Goal: Check status: Check status

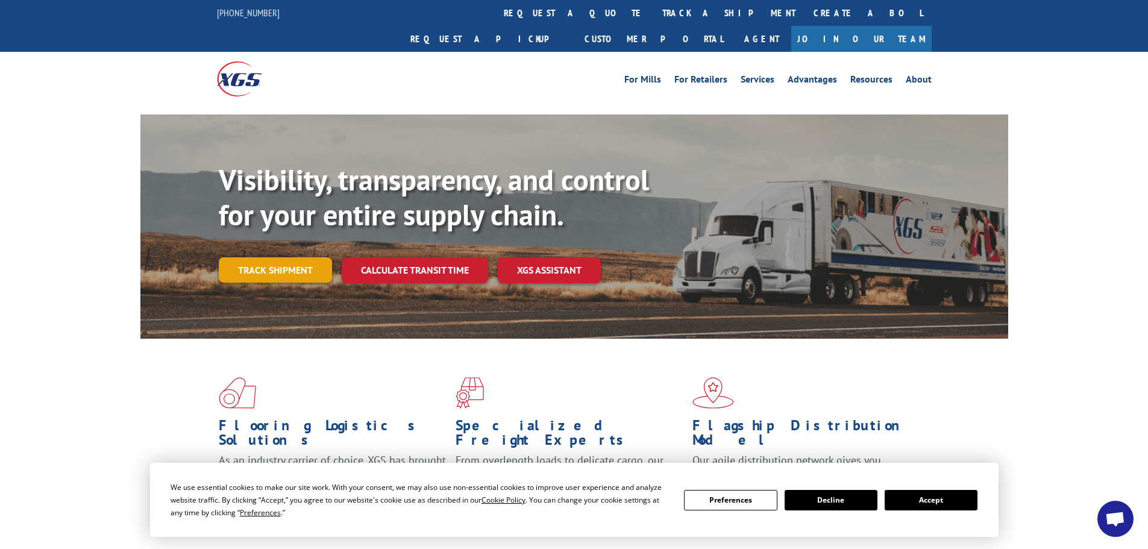
click at [268, 257] on link "Track shipment" at bounding box center [275, 269] width 113 height 25
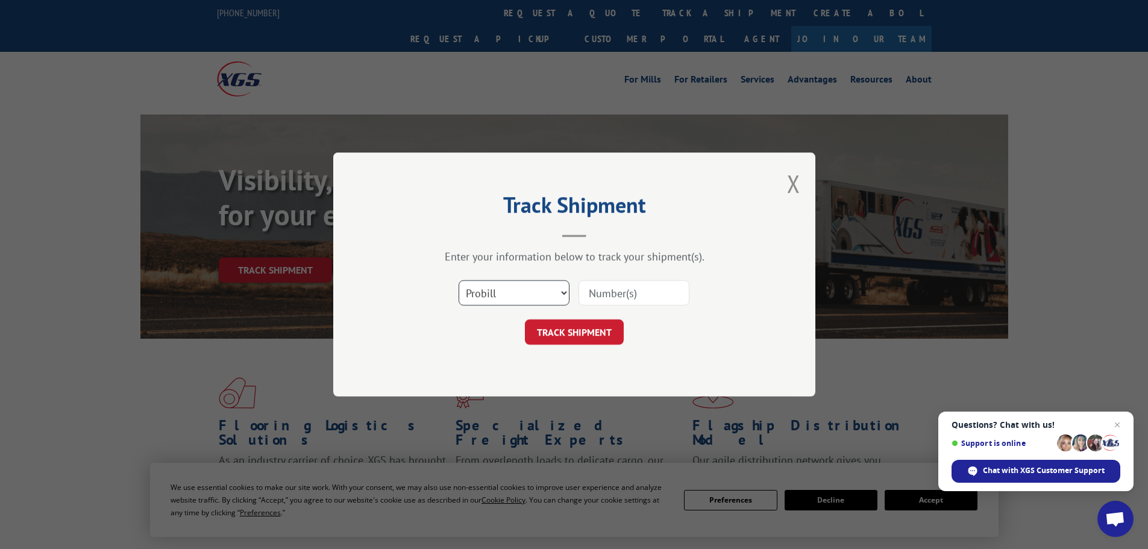
click at [567, 294] on select "Select category... Probill BOL PO" at bounding box center [514, 292] width 111 height 25
select select "bol"
click at [459, 280] on select "Select category... Probill BOL PO" at bounding box center [514, 292] width 111 height 25
click at [597, 295] on input at bounding box center [634, 292] width 111 height 25
paste input "5560176"
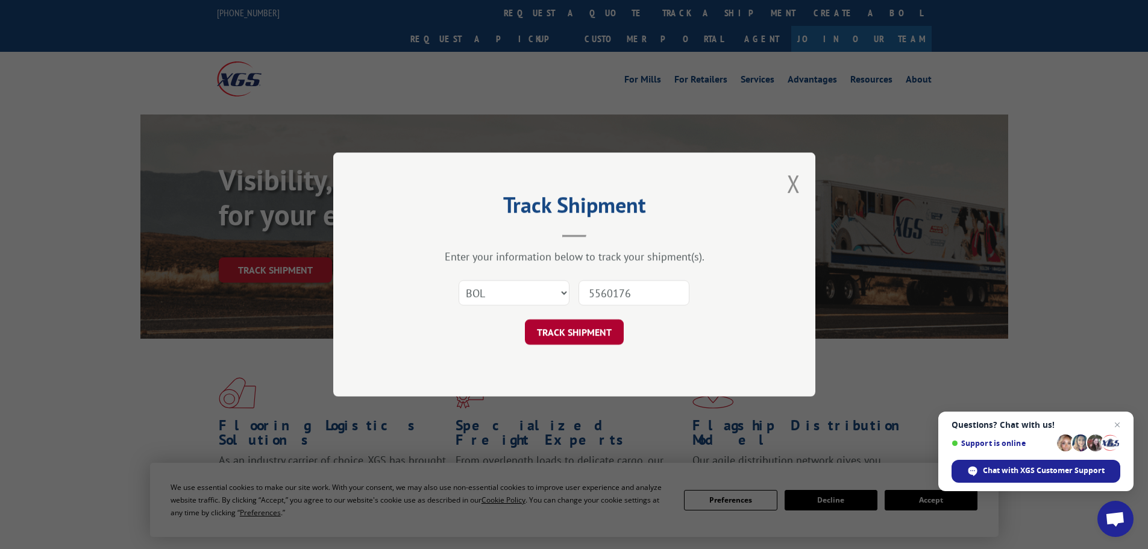
type input "5560176"
click at [579, 322] on button "TRACK SHIPMENT" at bounding box center [574, 331] width 99 height 25
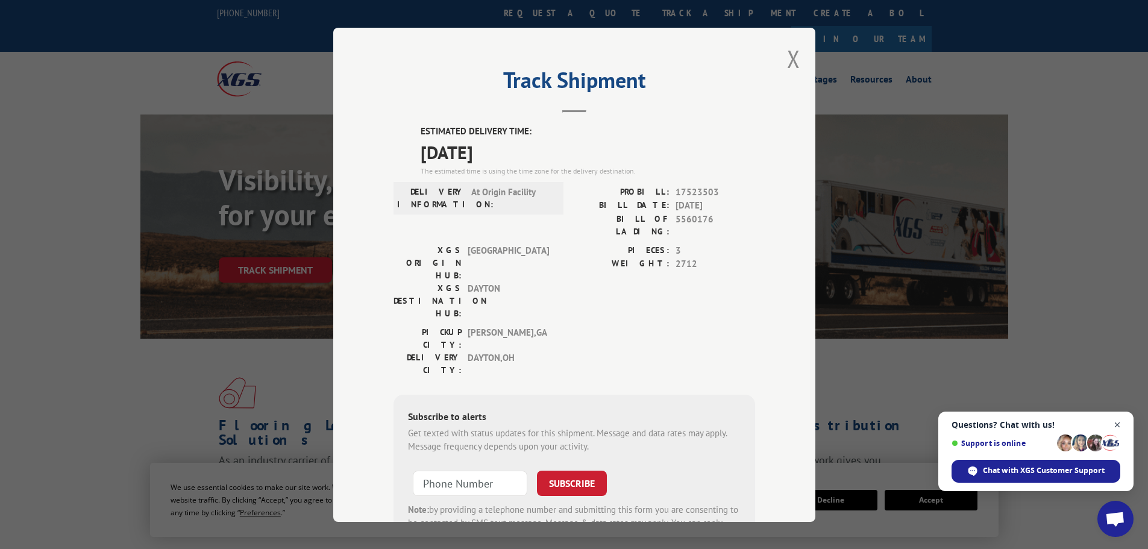
click at [1121, 422] on span "Close chat" at bounding box center [1117, 425] width 15 height 15
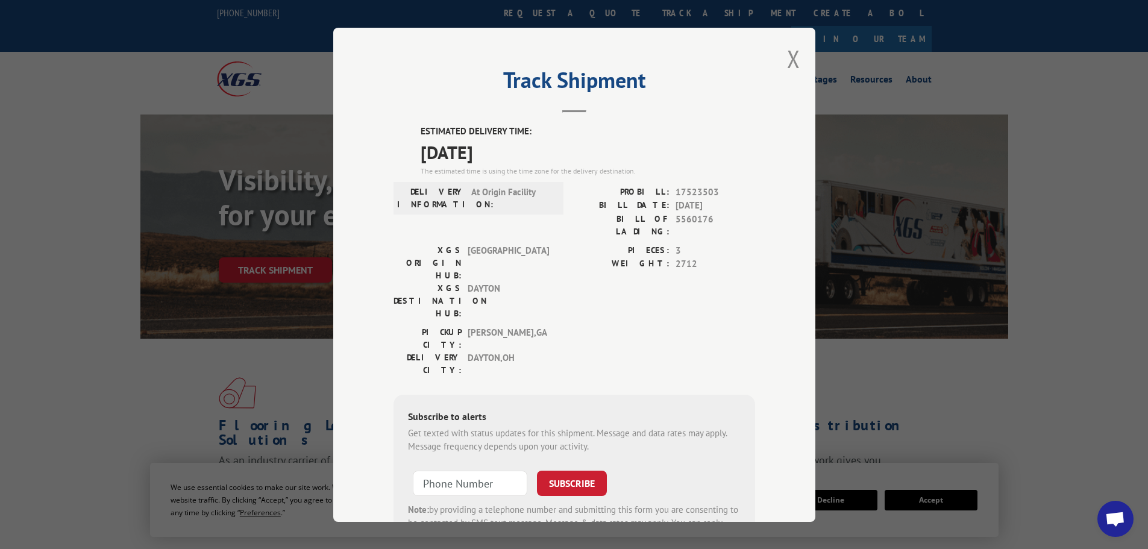
scroll to position [48, 0]
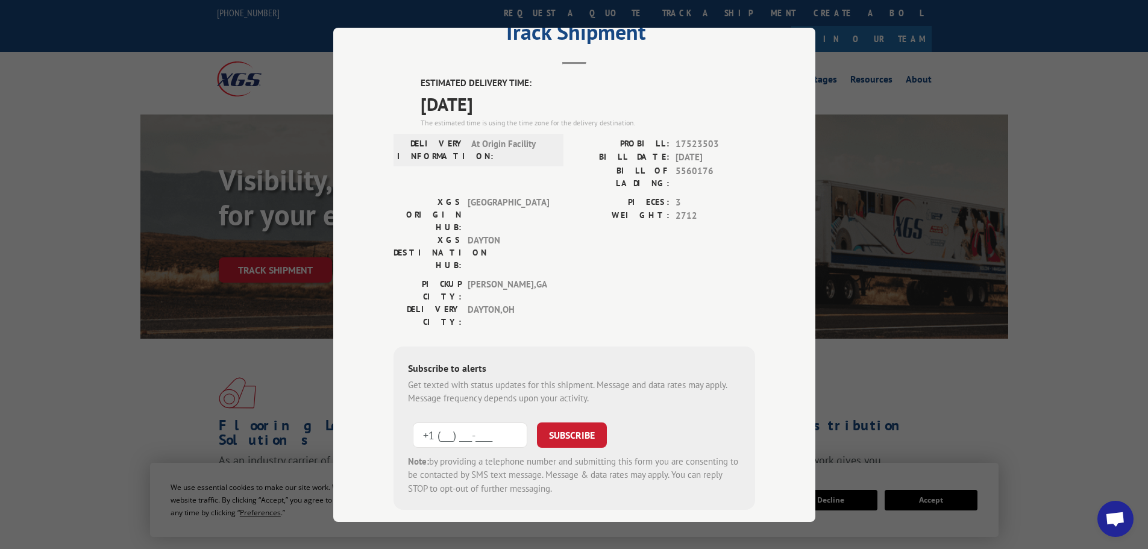
click at [438, 422] on input "+1 (___) ___-____" at bounding box center [470, 434] width 115 height 25
type input "[PHONE_NUMBER]"
click at [556, 422] on button "SUBSCRIBE" at bounding box center [572, 434] width 70 height 25
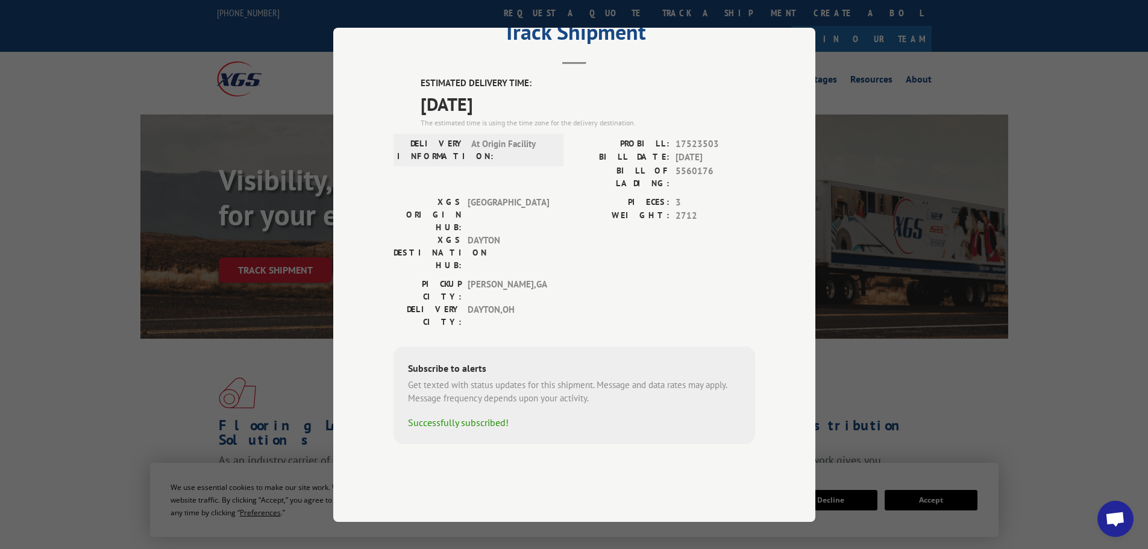
scroll to position [0, 0]
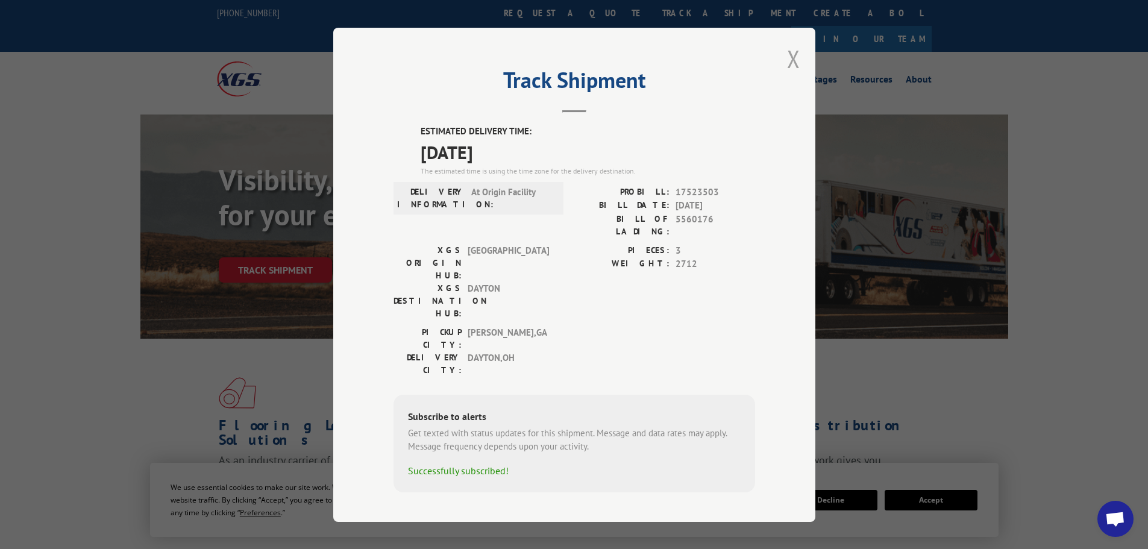
click at [794, 62] on button "Close modal" at bounding box center [793, 59] width 13 height 32
